Goal: Information Seeking & Learning: Learn about a topic

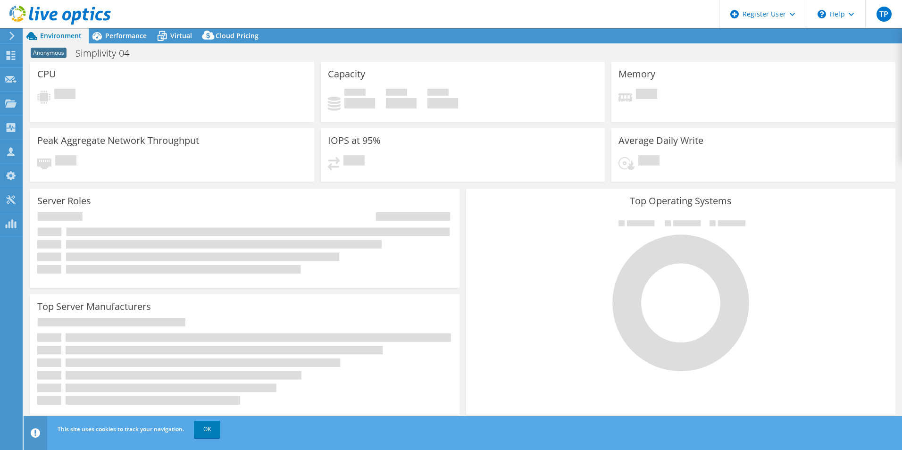
select select "USD"
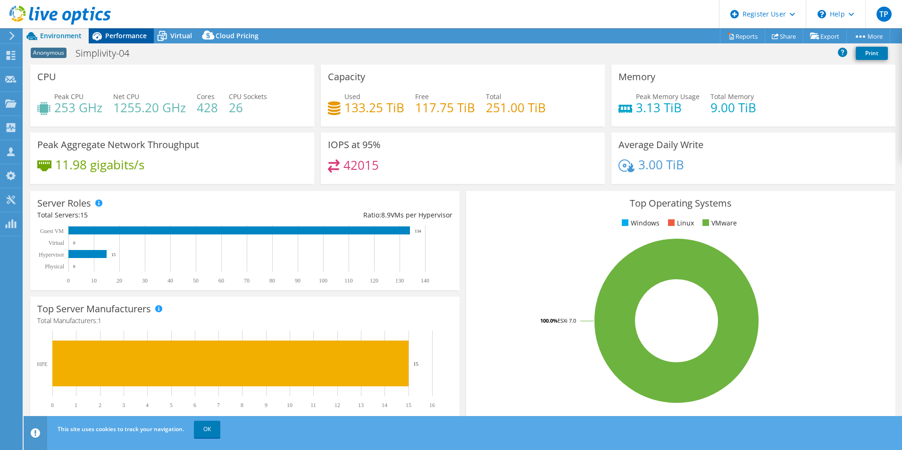
click at [106, 33] on span "Performance" at bounding box center [126, 35] width 42 height 9
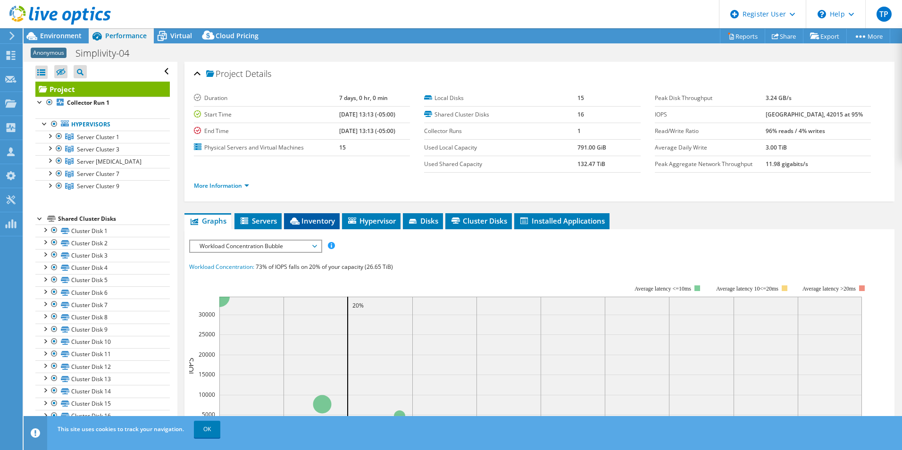
click at [302, 220] on span "Inventory" at bounding box center [312, 220] width 46 height 9
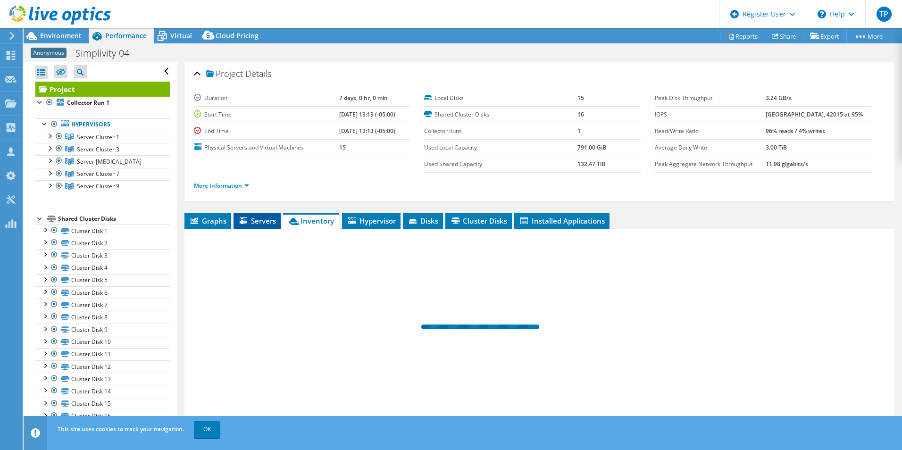
click at [258, 220] on span "Servers" at bounding box center [257, 220] width 38 height 9
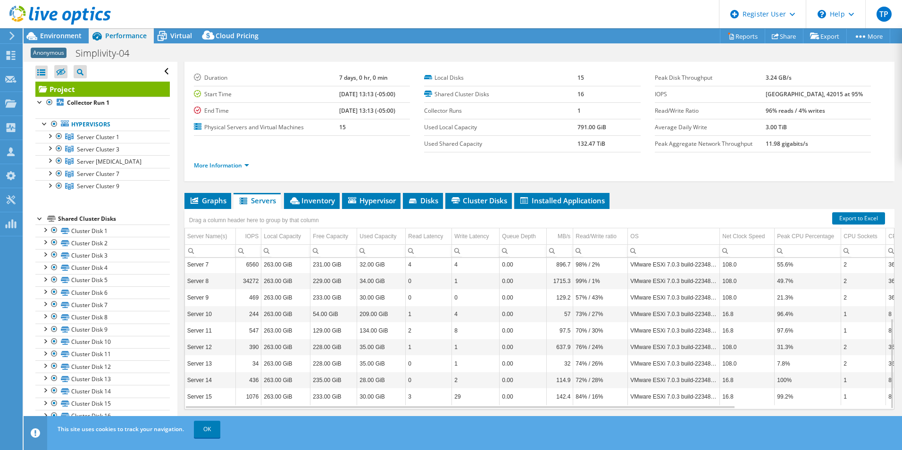
scroll to position [34, 0]
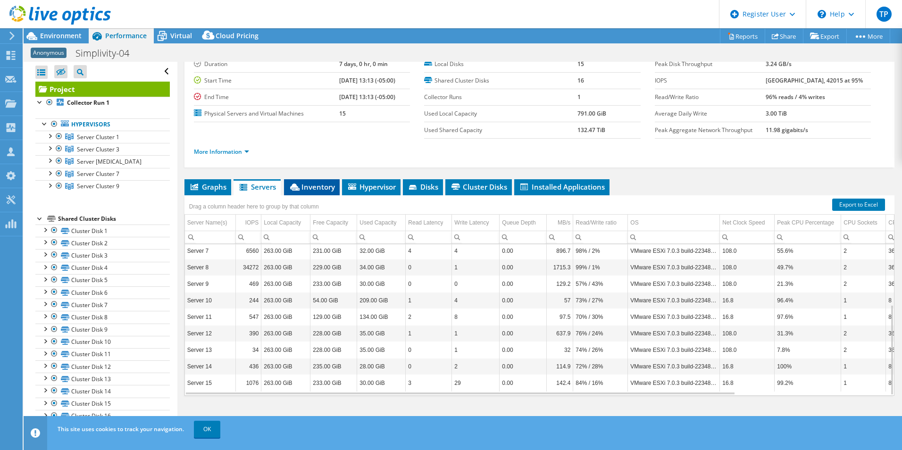
click at [294, 182] on li "Inventory" at bounding box center [312, 187] width 56 height 16
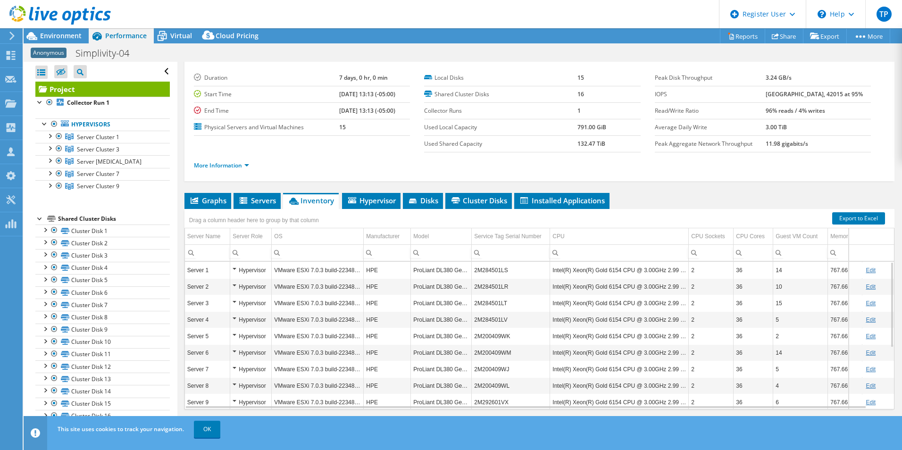
scroll to position [0, 0]
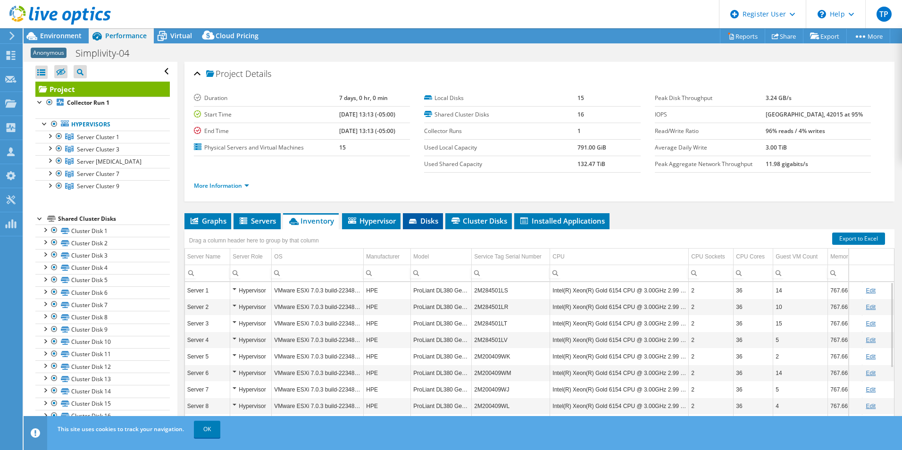
click at [432, 223] on span "Disks" at bounding box center [423, 220] width 31 height 9
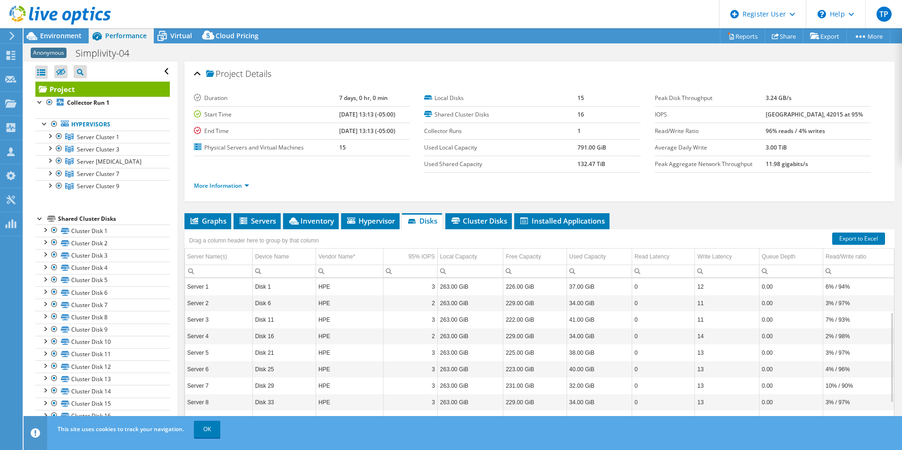
scroll to position [34, 0]
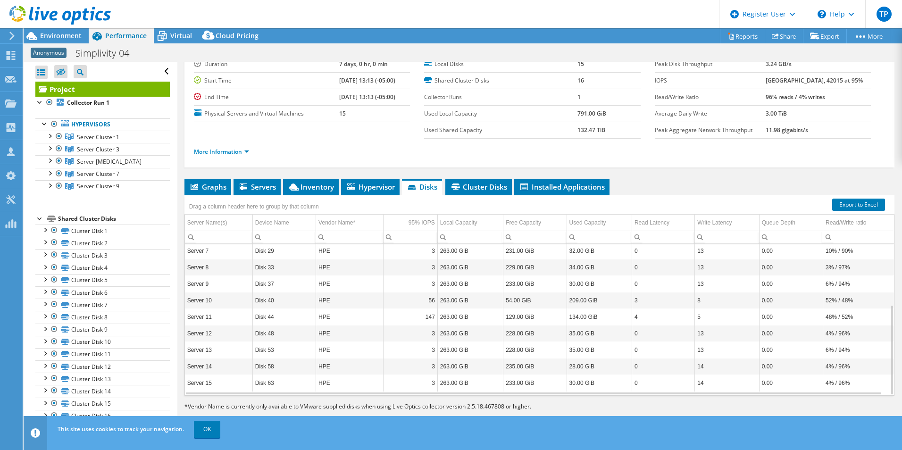
click at [488, 178] on div "Project Details Duration 7 days, 0 hr, 0 min Start Time [DATE] 13:13 (-05:00) E…" at bounding box center [539, 230] width 724 height 404
click at [480, 188] on span "Cluster Disks" at bounding box center [478, 186] width 57 height 9
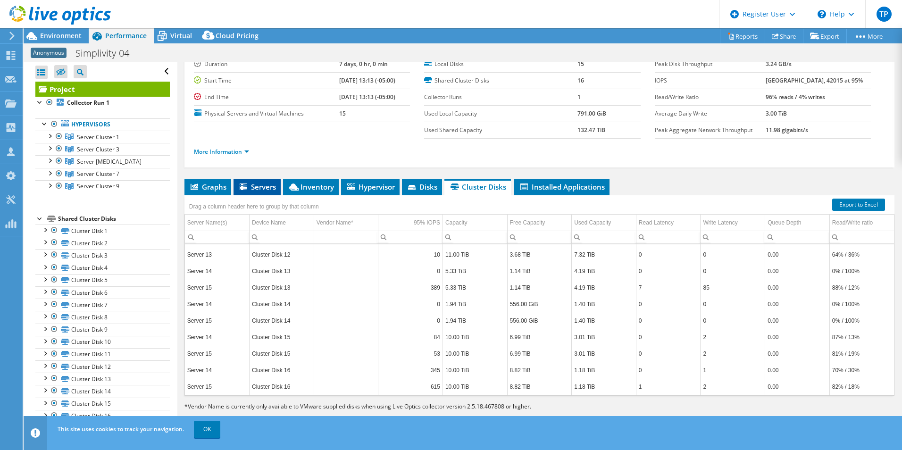
click at [250, 186] on span "Servers" at bounding box center [257, 186] width 38 height 9
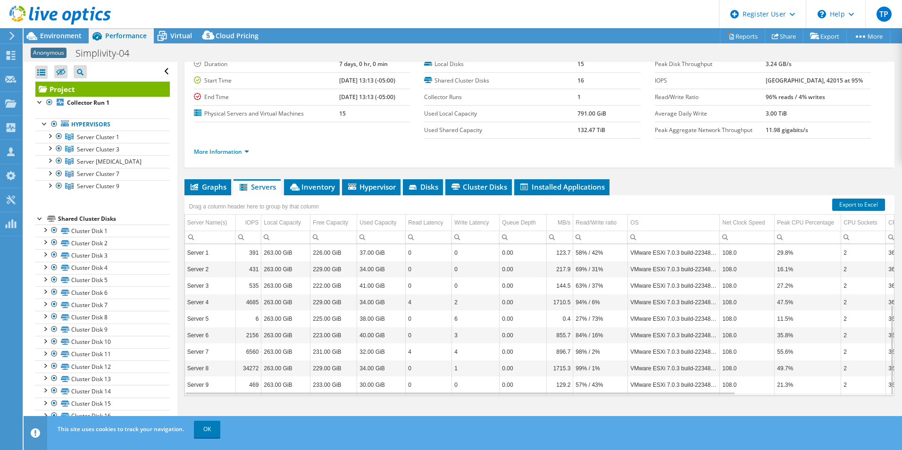
scroll to position [101, 0]
click at [493, 187] on span "Cluster Disks" at bounding box center [478, 186] width 57 height 9
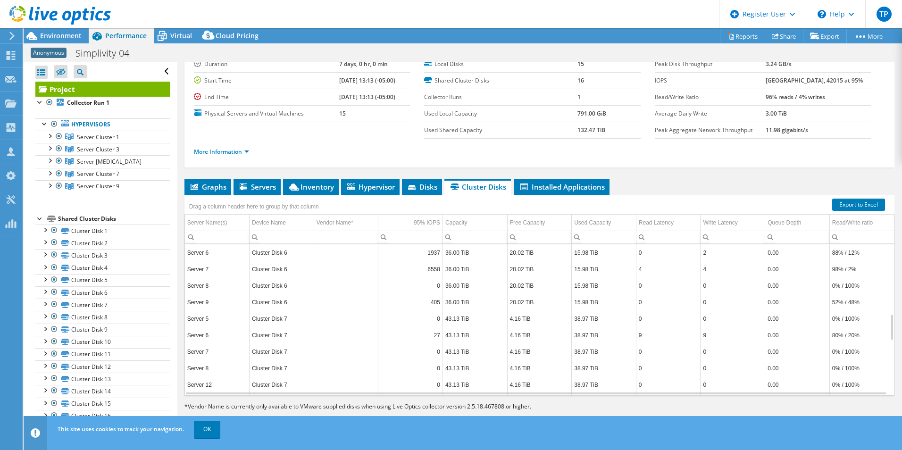
scroll to position [708, 0]
click at [427, 181] on li "Disks" at bounding box center [422, 187] width 40 height 16
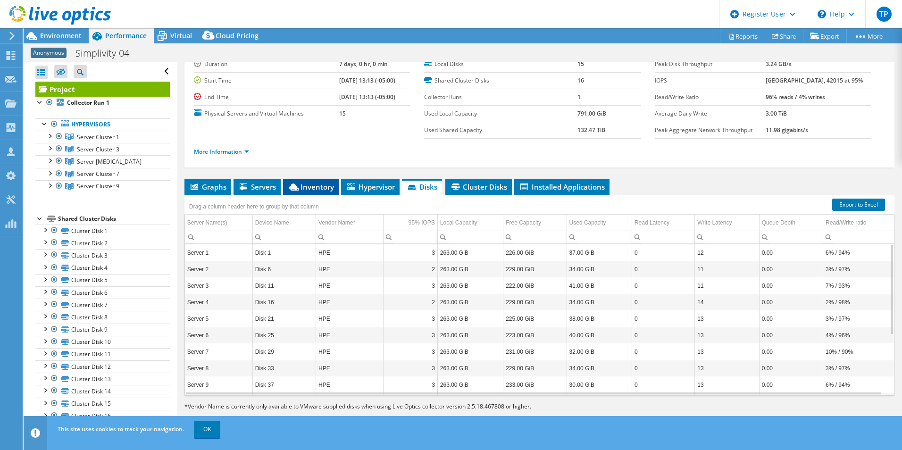
click at [325, 187] on span "Inventory" at bounding box center [311, 186] width 46 height 9
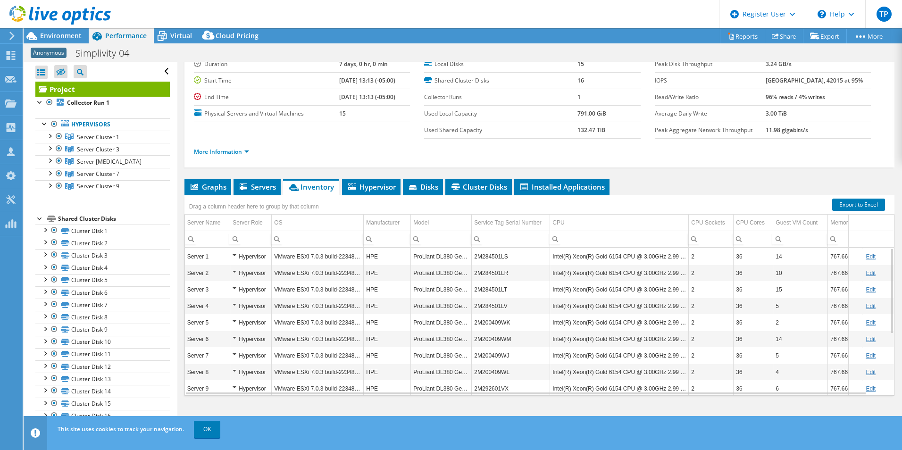
scroll to position [105, 0]
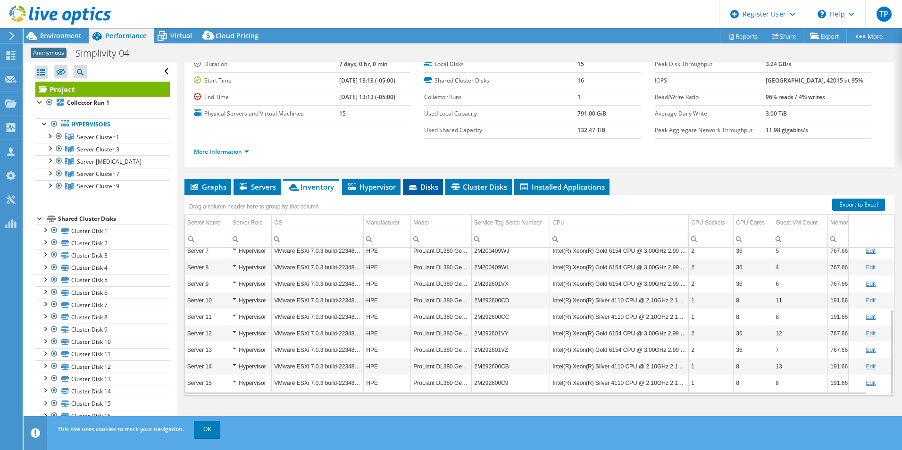
click at [410, 183] on span "Disks" at bounding box center [423, 186] width 31 height 9
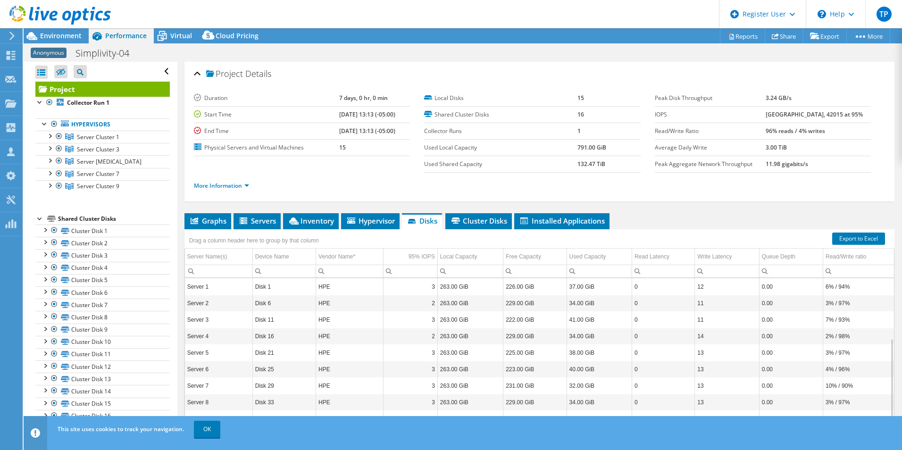
scroll to position [34, 0]
